Goal: Navigation & Orientation: Find specific page/section

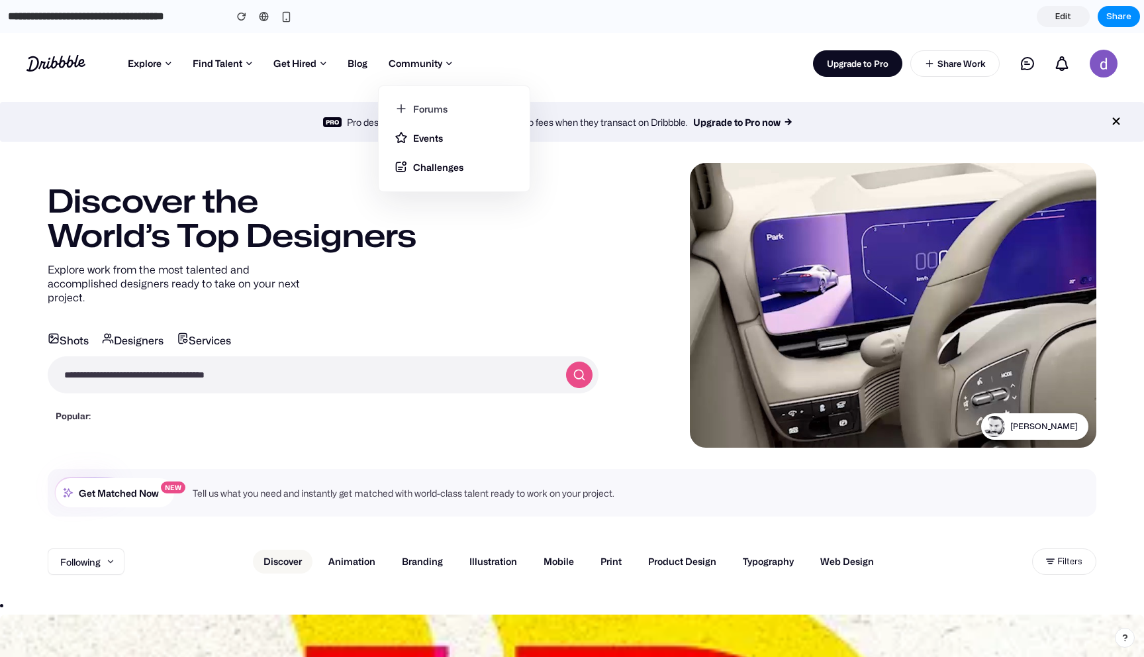
click at [432, 115] on link "Forums" at bounding box center [454, 112] width 119 height 21
